Goal: Transaction & Acquisition: Subscribe to service/newsletter

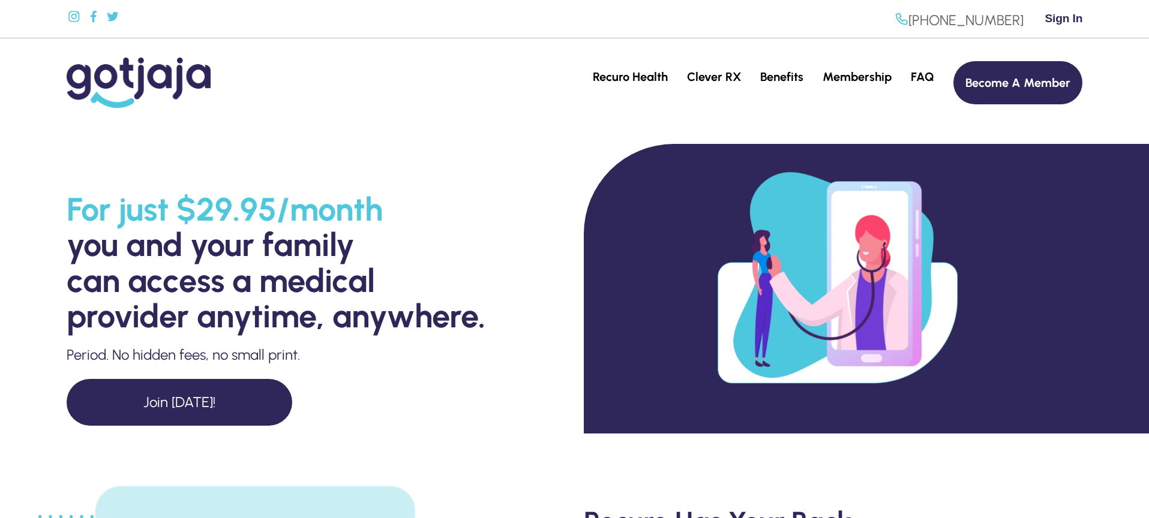
scroll to position [120, 0]
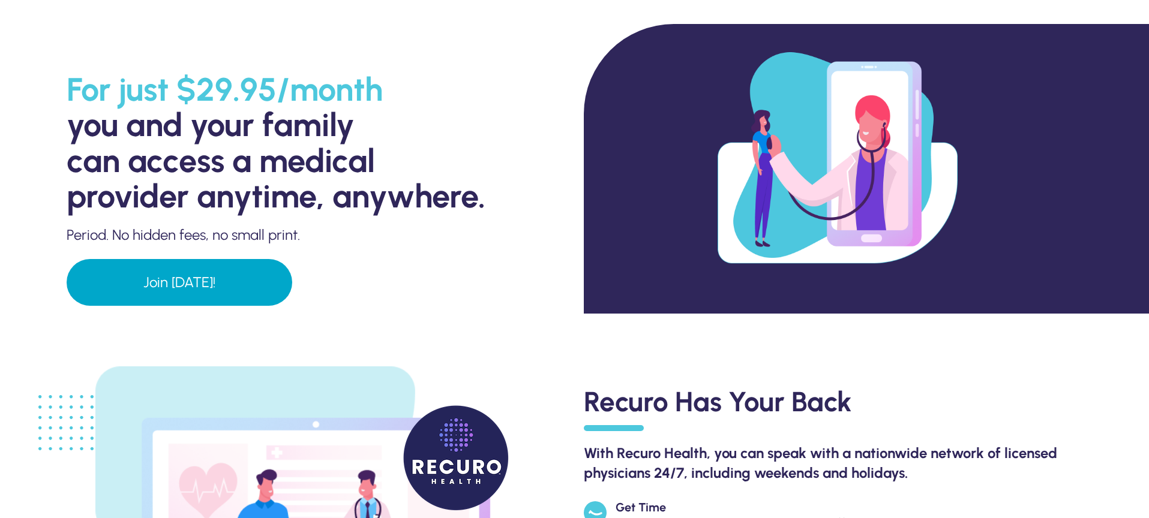
click at [166, 281] on link "Join [DATE]!" at bounding box center [180, 282] width 226 height 47
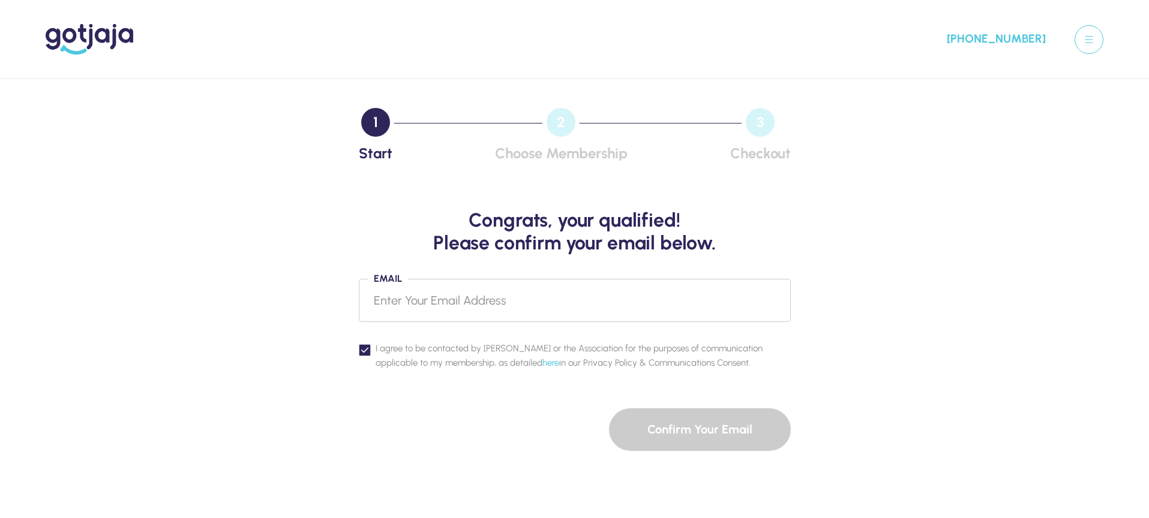
click at [412, 307] on input "Email" at bounding box center [575, 300] width 432 height 43
type input "t"
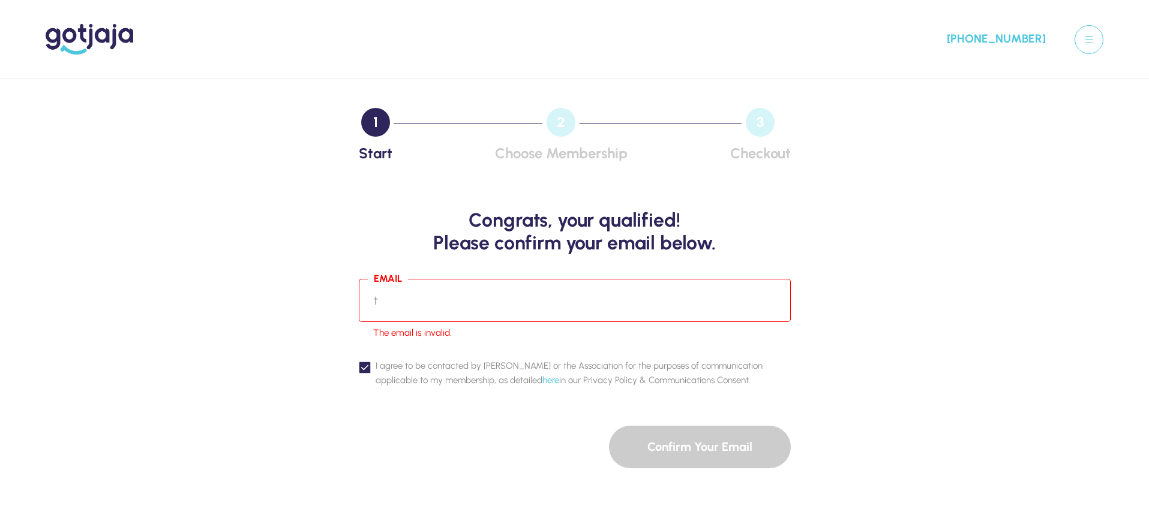
drag, startPoint x: 412, startPoint y: 306, endPoint x: 272, endPoint y: 301, distance: 139.9
click at [272, 301] on div "Congrats, your qualified! Please confirm your email below. Email t The email is…" at bounding box center [575, 319] width 1034 height 298
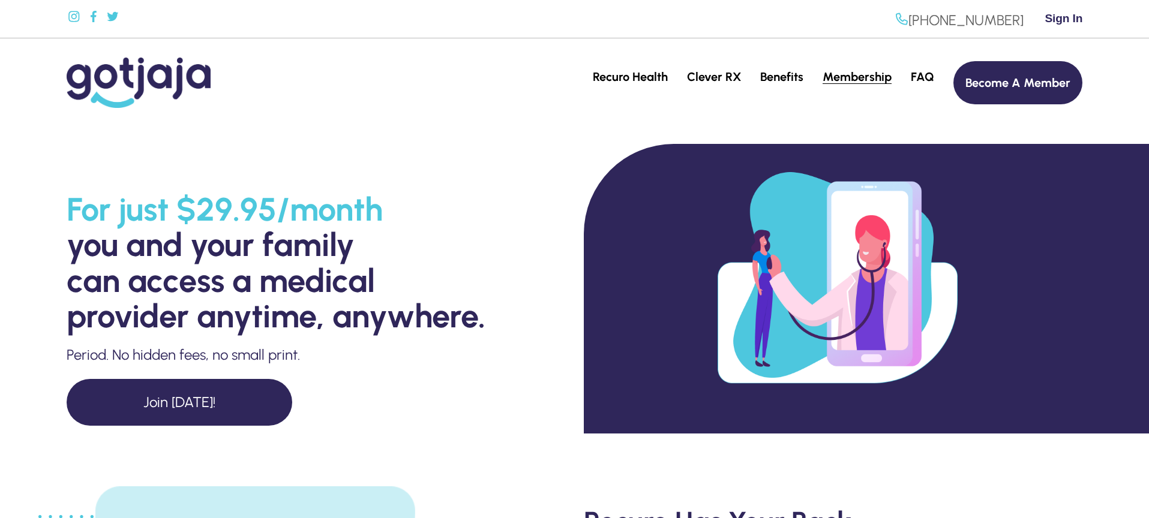
click at [851, 75] on link "Membership" at bounding box center [856, 77] width 69 height 14
click at [1056, 18] on span "Sign In" at bounding box center [1063, 18] width 38 height 14
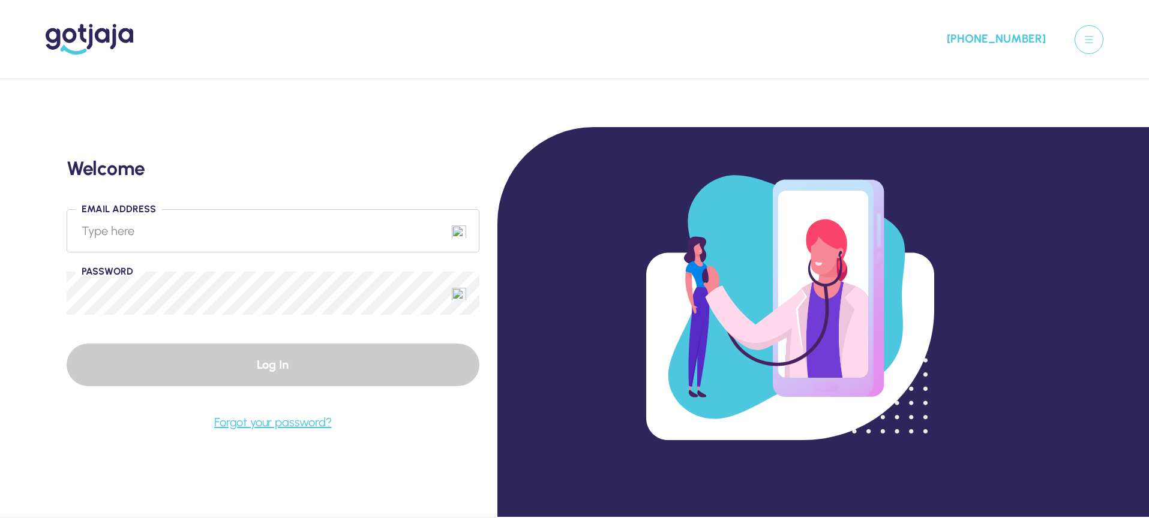
click at [152, 232] on input "Email Address" at bounding box center [273, 230] width 413 height 43
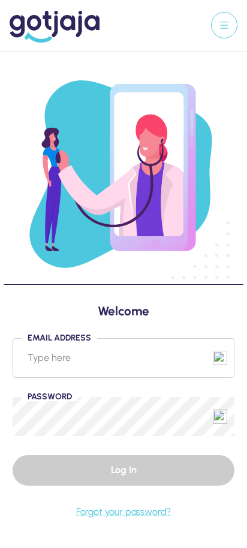
click at [88, 356] on input "Email Address" at bounding box center [124, 358] width 222 height 40
type input "[PERSON_NAME][EMAIL_ADDRESS][DOMAIN_NAME]"
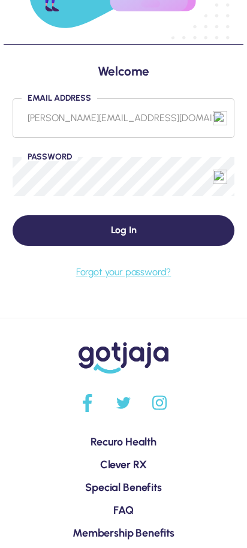
scroll to position [289, 0]
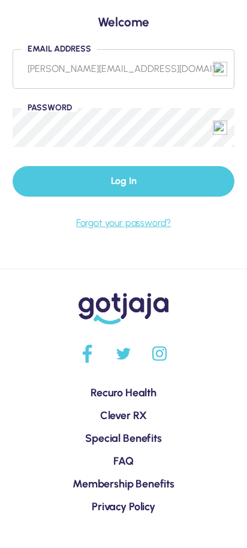
click at [116, 181] on button "Log In" at bounding box center [124, 181] width 222 height 30
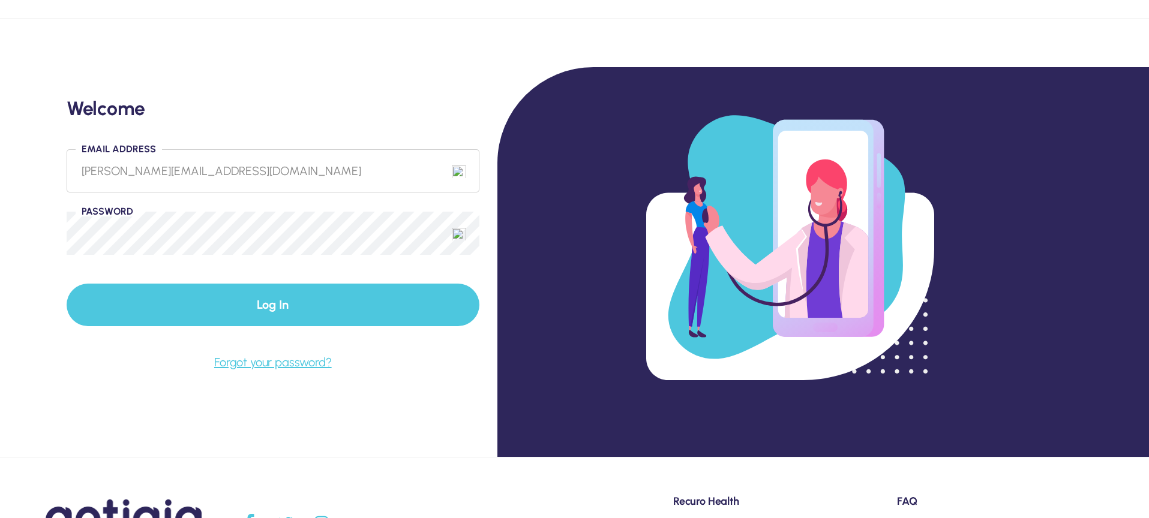
scroll to position [0, 0]
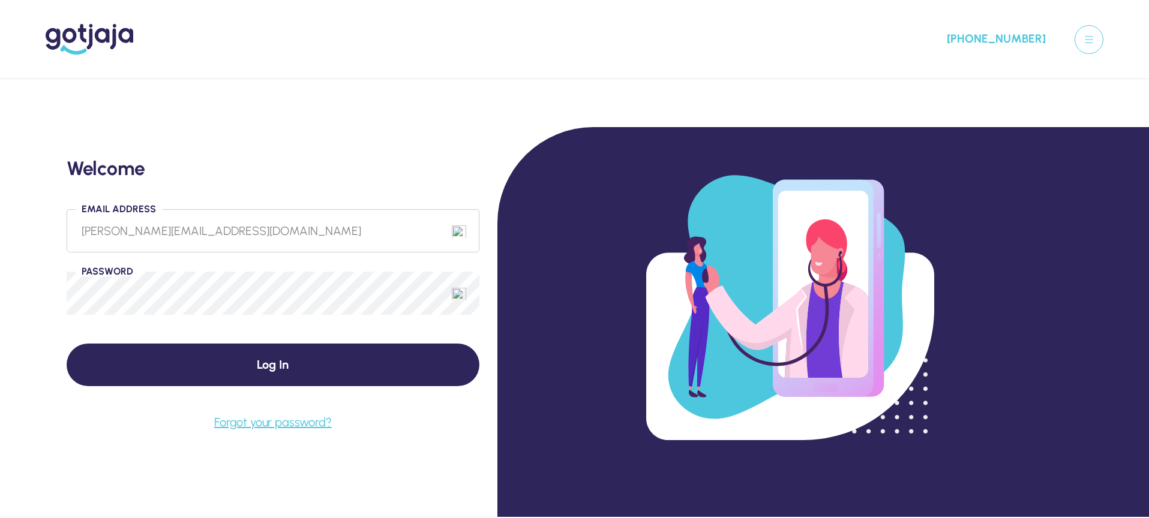
click at [87, 36] on img at bounding box center [90, 39] width 88 height 31
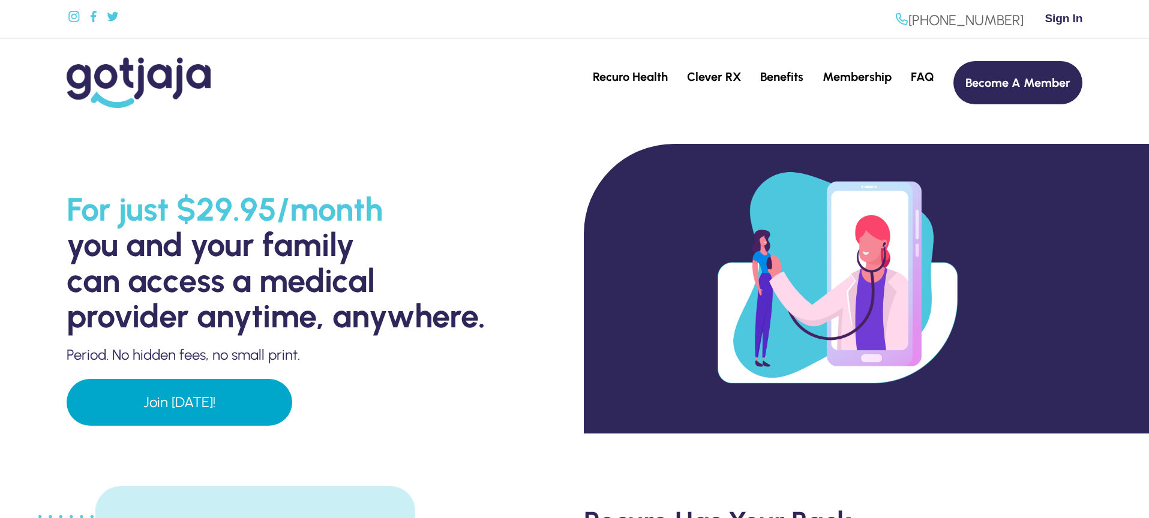
click at [155, 404] on link "Join [DATE]!" at bounding box center [180, 402] width 226 height 47
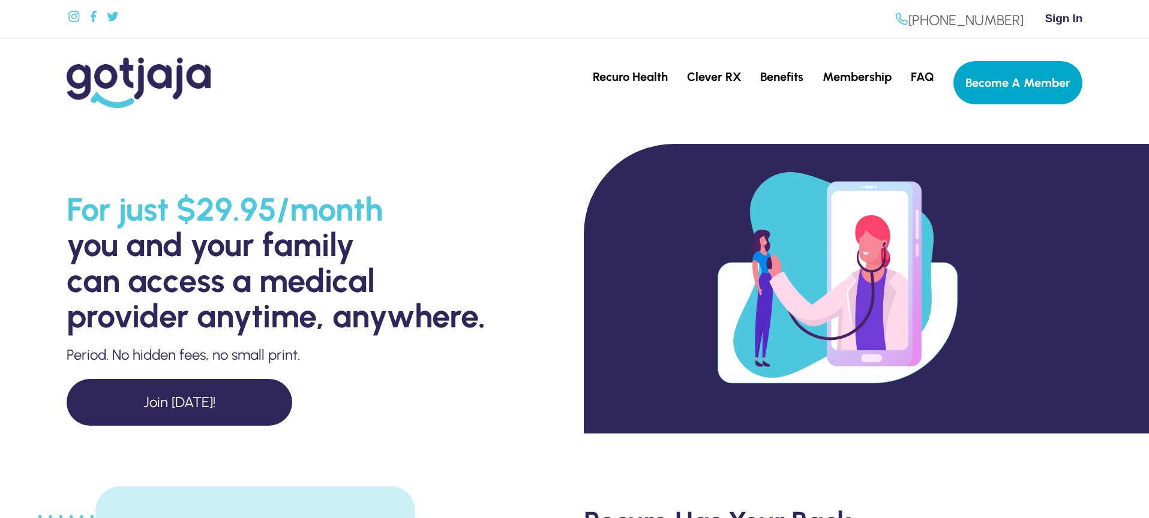
click at [995, 85] on link "Become A Member" at bounding box center [1017, 82] width 129 height 43
click at [855, 77] on link "Membership" at bounding box center [856, 77] width 69 height 14
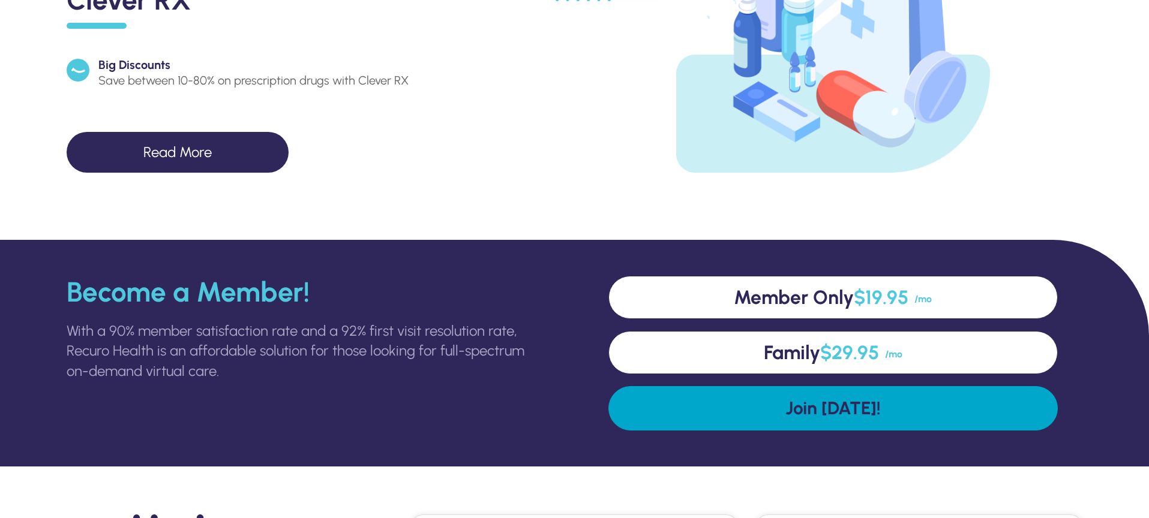
scroll to position [1055, 0]
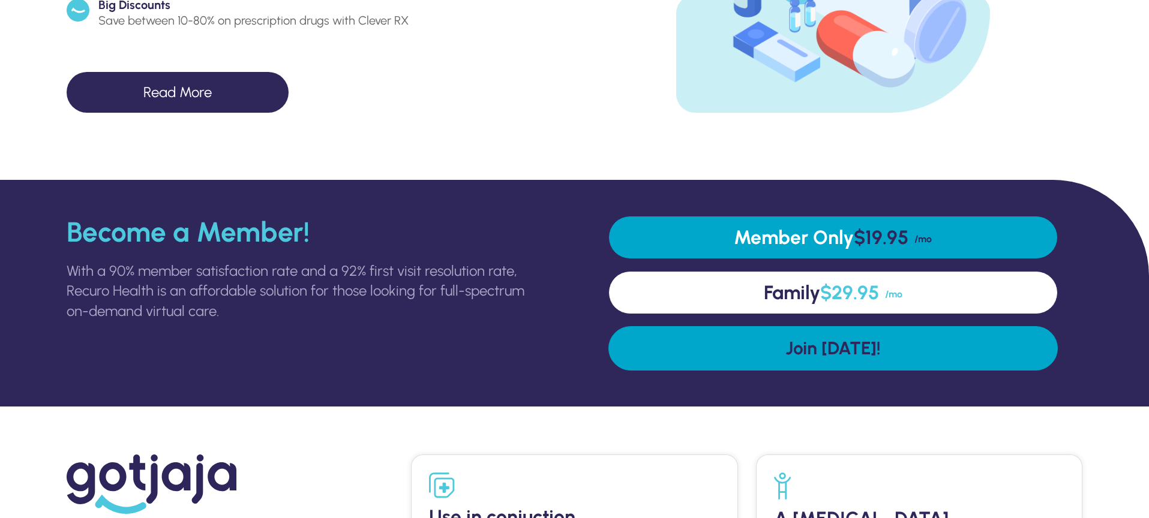
click at [821, 233] on link "Member Only $19.95 /mo" at bounding box center [832, 237] width 449 height 43
